Goal: Information Seeking & Learning: Learn about a topic

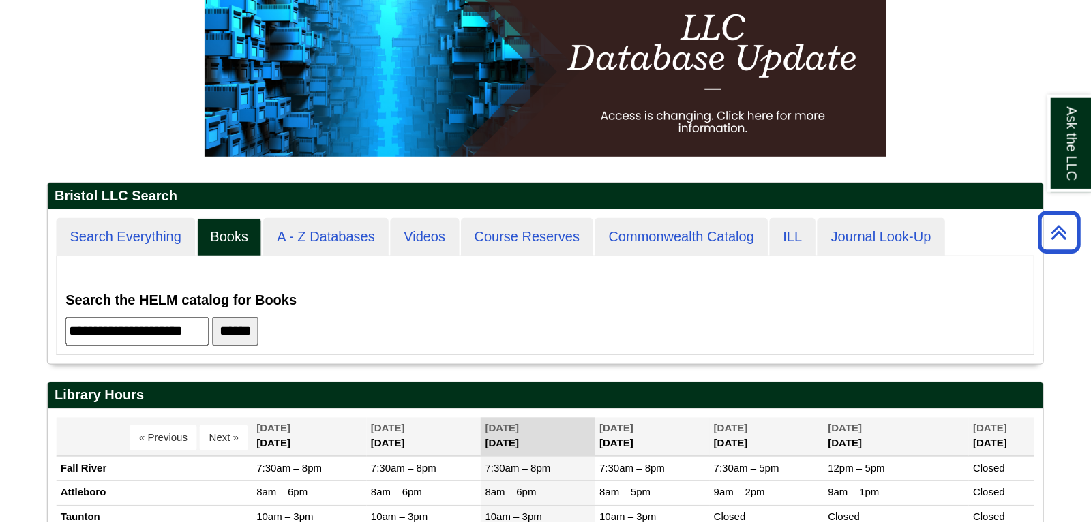
scroll to position [353, 592]
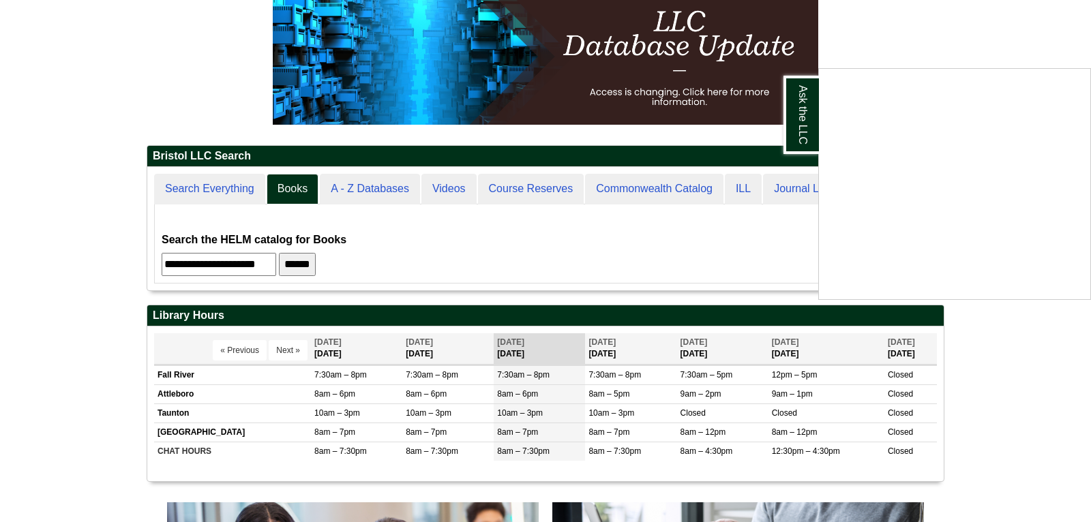
click at [331, 271] on div "Ask the LLC" at bounding box center [545, 261] width 1091 height 522
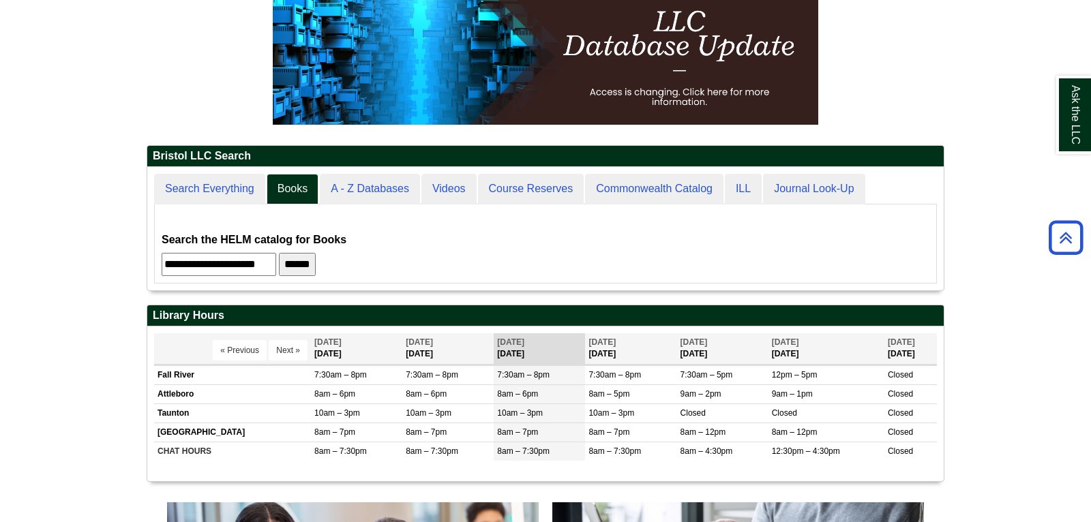
click at [316, 263] on input "******" at bounding box center [297, 264] width 37 height 23
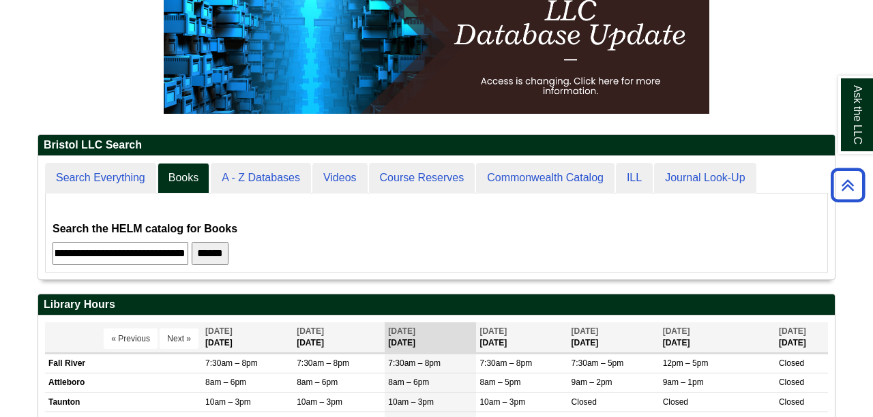
scroll to position [354, 592]
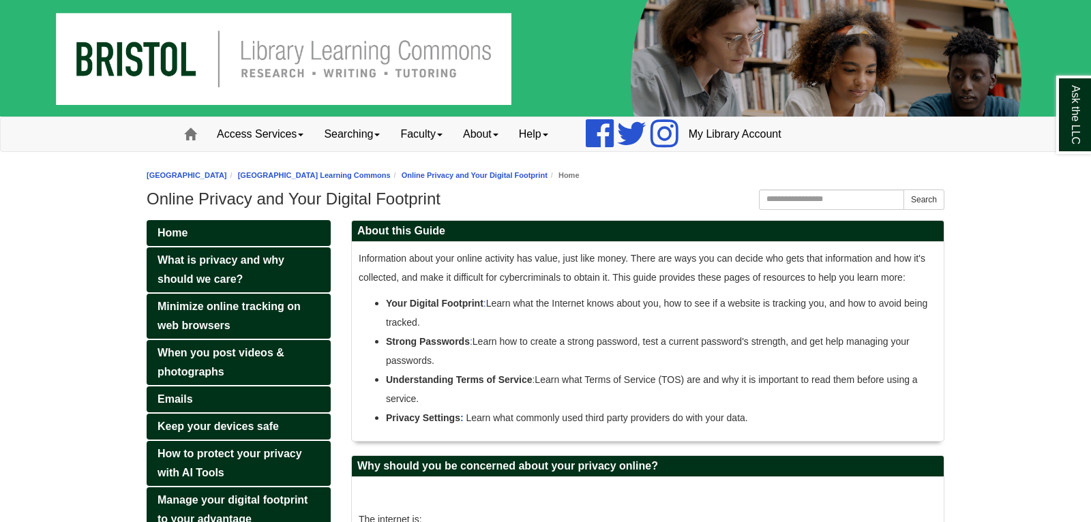
scroll to position [7, 6]
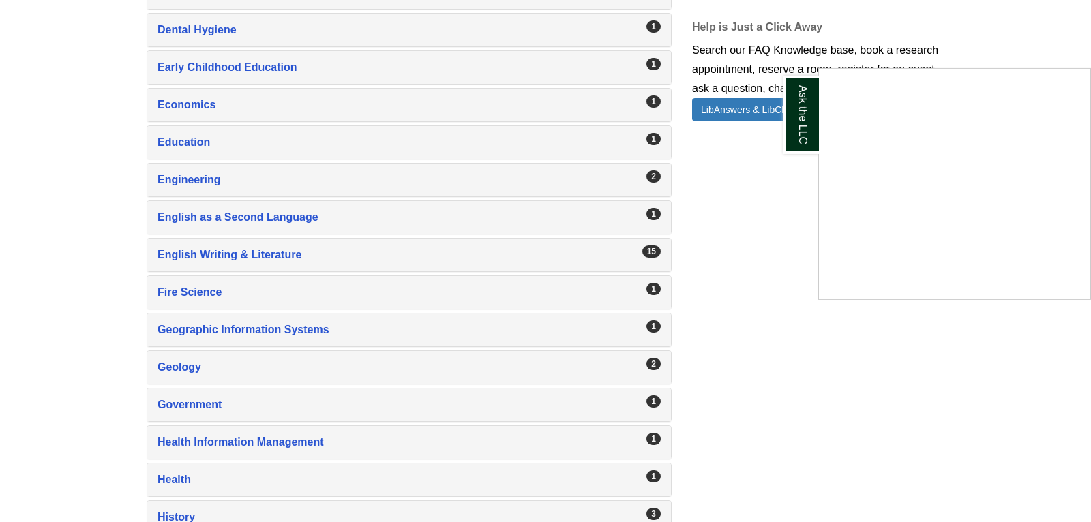
scroll to position [1074, 0]
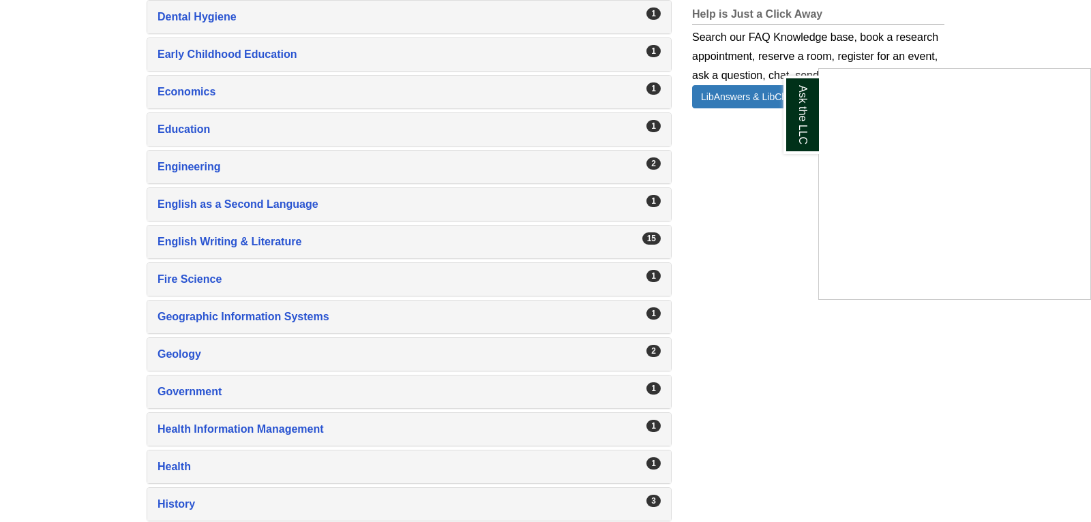
click at [224, 241] on div "Ask the LLC" at bounding box center [545, 261] width 1091 height 522
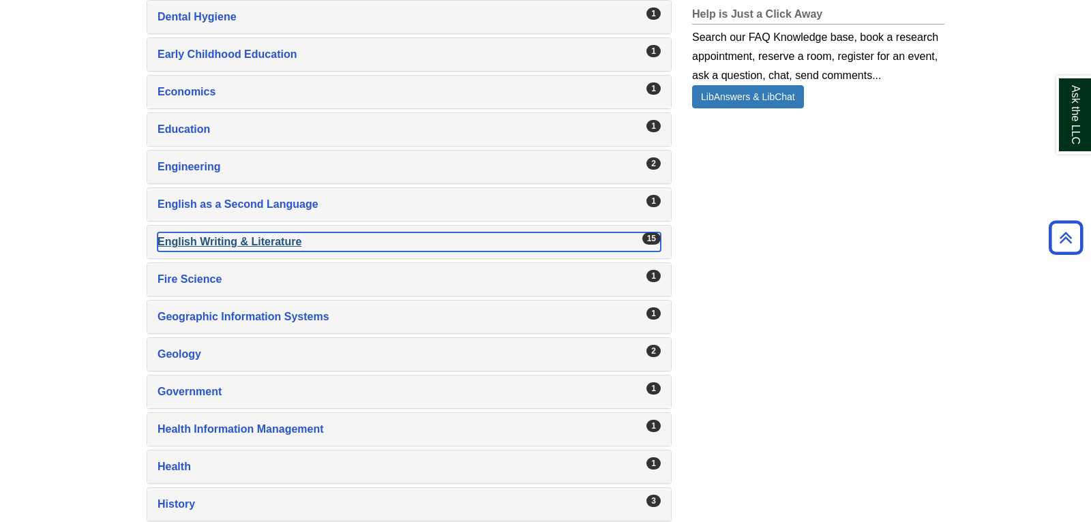
click at [224, 241] on div "English Writing & Literature , 15 guides" at bounding box center [409, 242] width 503 height 19
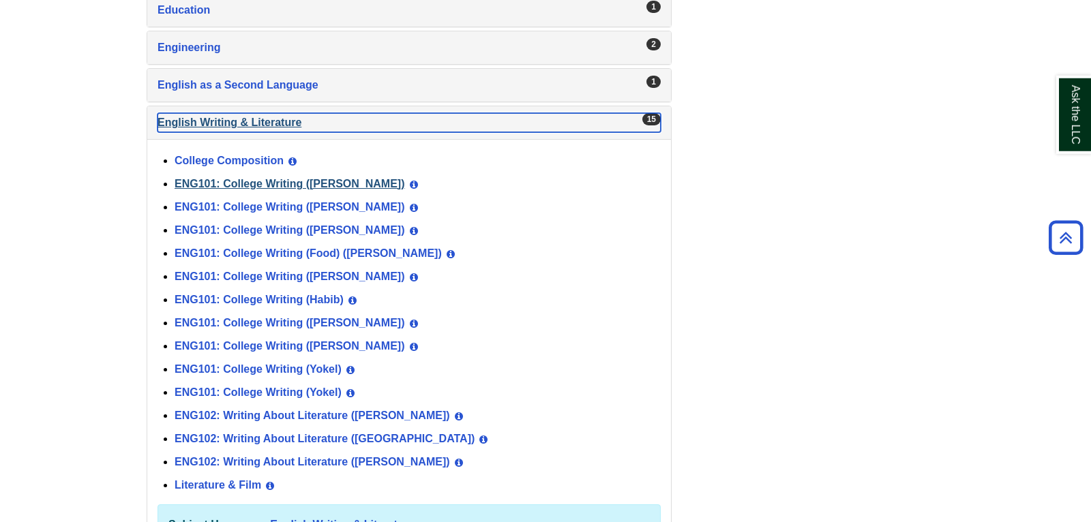
scroll to position [1217, 0]
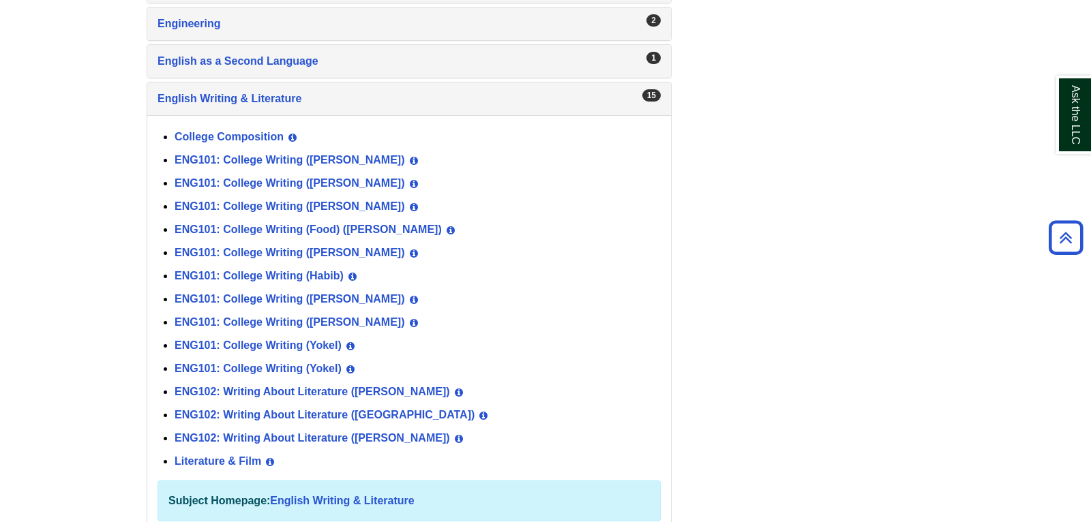
click at [197, 367] on div "ENG101: College Writing (Yokel) View Guide Info" at bounding box center [418, 369] width 486 height 23
click at [194, 363] on link "ENG101: College Writing (Yokel)" at bounding box center [258, 369] width 167 height 12
click at [237, 340] on link "ENG101: College Writing (Yokel)" at bounding box center [258, 346] width 167 height 12
